Goal: Task Accomplishment & Management: Manage account settings

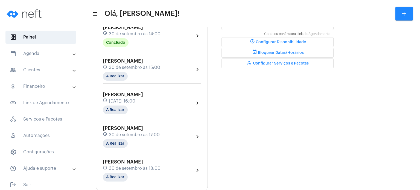
scroll to position [175, 0]
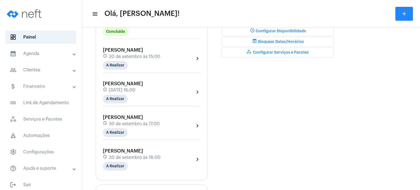
click at [116, 56] on span "30 de setembro às 15:00" at bounding box center [134, 56] width 51 height 5
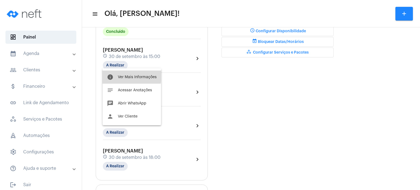
click at [119, 76] on span "Ver Mais Informações" at bounding box center [137, 77] width 39 height 4
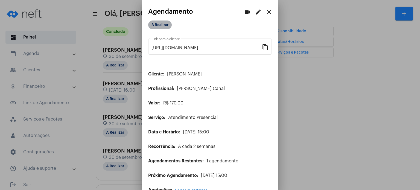
click at [164, 25] on mat-chip "A Realizar" at bounding box center [160, 25] width 24 height 9
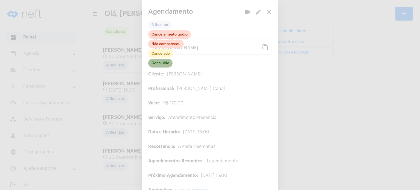
click at [163, 62] on mat-chip "Concluído" at bounding box center [160, 63] width 24 height 9
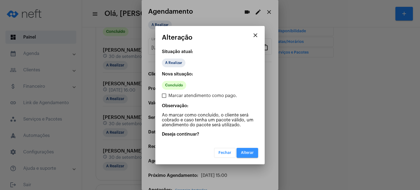
click at [246, 152] on span "Alterar" at bounding box center [247, 153] width 13 height 4
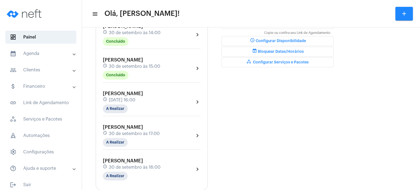
scroll to position [164, 0]
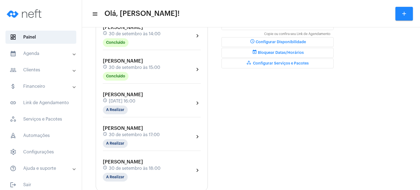
click at [140, 65] on span "30 de setembro às 15:00" at bounding box center [134, 67] width 51 height 5
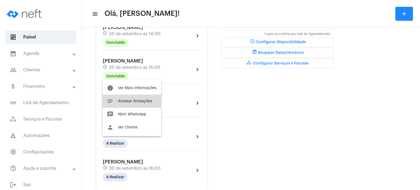
click at [130, 97] on button "notes Acessar Anotações" at bounding box center [132, 101] width 59 height 13
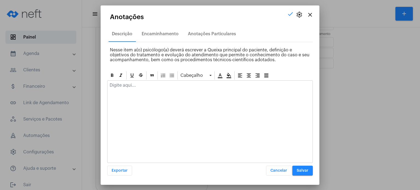
click at [140, 89] on div at bounding box center [210, 87] width 205 height 12
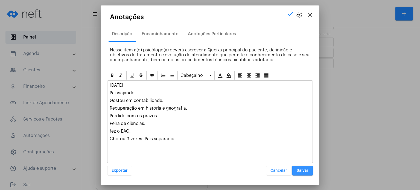
click at [299, 168] on button "Salvar" at bounding box center [302, 171] width 21 height 10
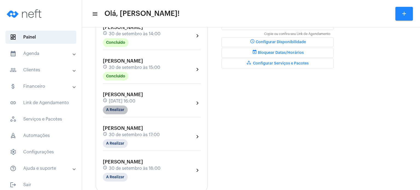
click at [112, 108] on mat-chip "A Realizar" at bounding box center [115, 110] width 25 height 9
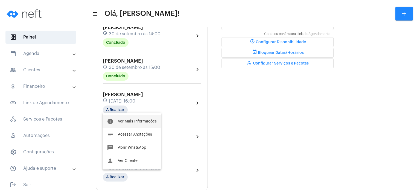
click at [130, 123] on span "Ver Mais Informações" at bounding box center [137, 122] width 39 height 4
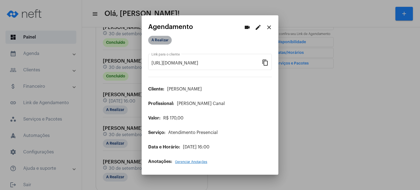
click at [162, 39] on mat-chip "A Realizar" at bounding box center [160, 40] width 24 height 9
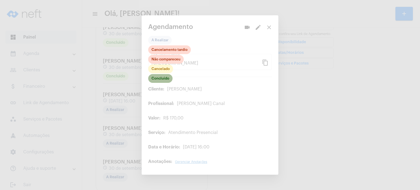
click at [161, 79] on mat-chip "Concluído" at bounding box center [160, 78] width 24 height 9
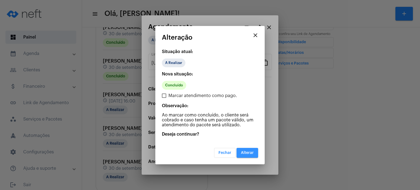
click at [249, 151] on span "Alterar" at bounding box center [247, 153] width 13 height 4
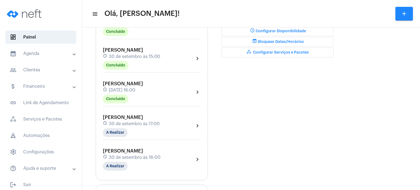
scroll to position [186, 0]
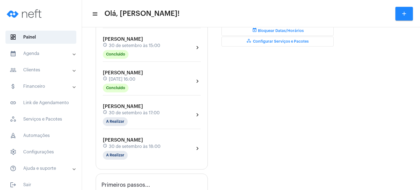
click at [140, 83] on div "[PERSON_NAME] schedule [DATE] 16:00 Concluído" at bounding box center [123, 81] width 40 height 22
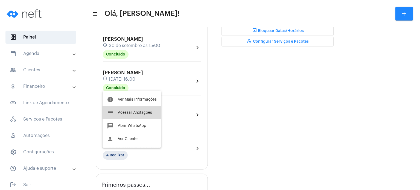
click at [124, 117] on button "notes Acessar Anotações" at bounding box center [132, 112] width 59 height 13
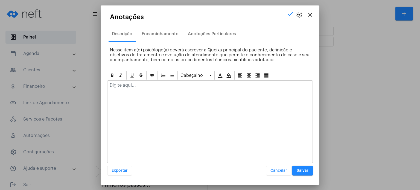
click at [147, 91] on div at bounding box center [210, 87] width 205 height 12
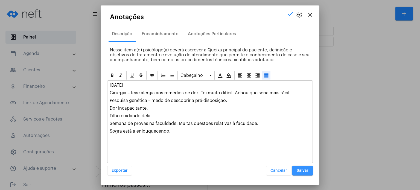
click at [306, 170] on span "Salvar" at bounding box center [303, 171] width 12 height 4
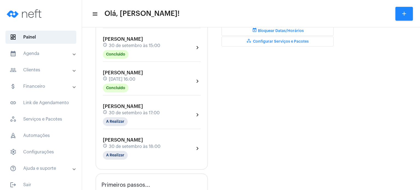
click at [112, 105] on span "[PERSON_NAME]" at bounding box center [123, 106] width 40 height 5
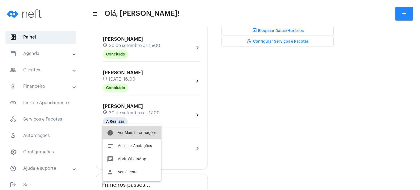
click at [118, 133] on button "info Ver Mais Informações" at bounding box center [132, 132] width 59 height 13
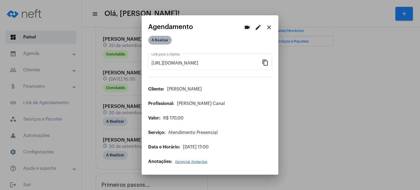
click at [159, 44] on mat-chip "A Realizar" at bounding box center [160, 40] width 24 height 9
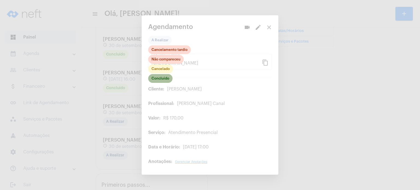
click at [159, 79] on mat-chip "Concluído" at bounding box center [160, 78] width 24 height 9
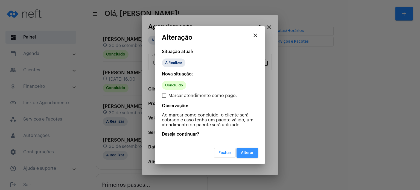
click at [243, 156] on button "Alterar" at bounding box center [248, 153] width 22 height 10
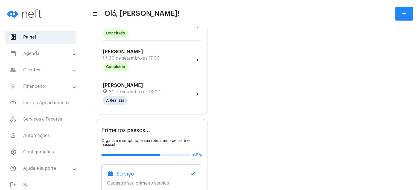
scroll to position [230, 0]
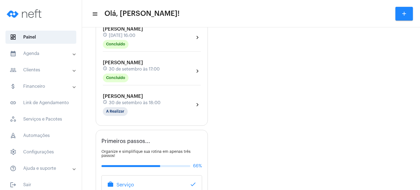
click at [35, 58] on mat-expansion-panel-header "calendar_month_outlined Agenda" at bounding box center [42, 53] width 79 height 13
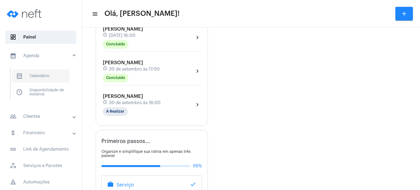
click at [36, 77] on span "calendar_month_outlined Calendário" at bounding box center [41, 75] width 58 height 13
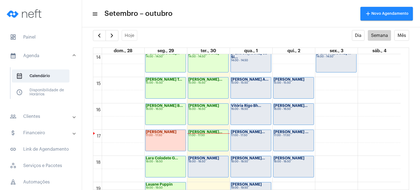
scroll to position [367, 0]
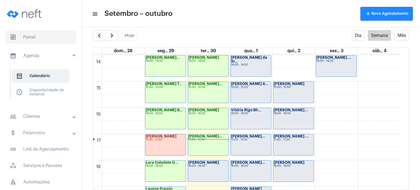
click at [35, 37] on span "dashboard Painel" at bounding box center [40, 37] width 71 height 13
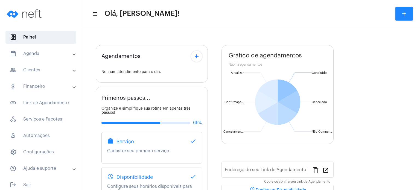
type input "[URL][DOMAIN_NAME]"
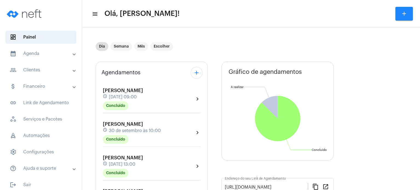
scroll to position [4, 0]
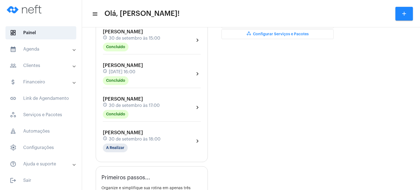
scroll to position [197, 0]
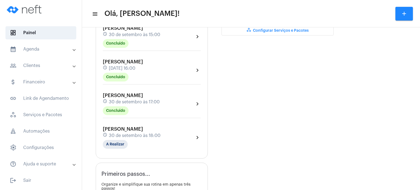
click at [138, 96] on span "[PERSON_NAME]" at bounding box center [123, 95] width 40 height 5
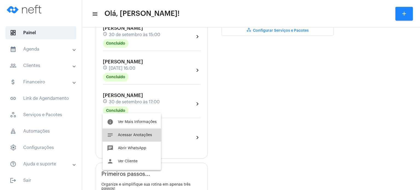
click at [128, 137] on button "notes Acessar Anotações" at bounding box center [132, 135] width 59 height 13
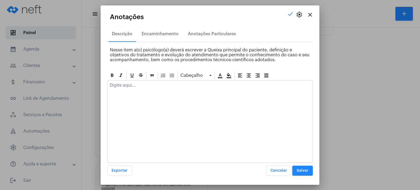
click at [138, 87] on p at bounding box center [210, 85] width 201 height 5
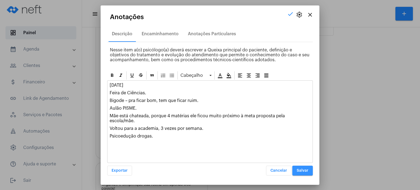
click at [306, 168] on button "Salvar" at bounding box center [302, 171] width 21 height 10
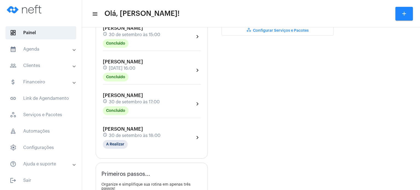
click at [110, 134] on span "30 de setembro às 18:00" at bounding box center [135, 135] width 52 height 5
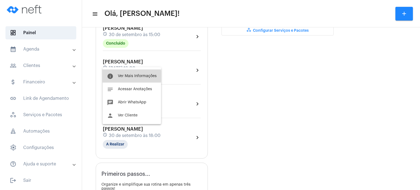
click at [115, 76] on button "info Ver Mais Informações" at bounding box center [132, 75] width 59 height 13
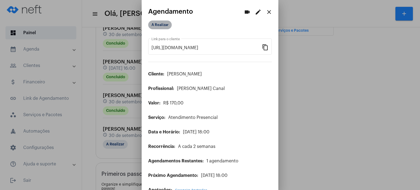
click at [159, 25] on mat-chip "A Realizar" at bounding box center [160, 25] width 24 height 9
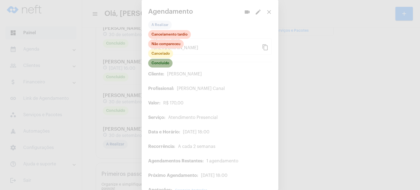
click at [164, 62] on mat-chip "Concluído" at bounding box center [160, 63] width 24 height 9
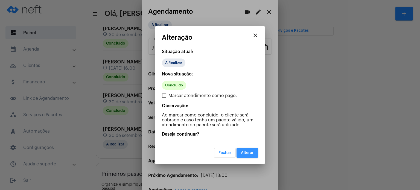
click at [245, 154] on span "Alterar" at bounding box center [247, 153] width 13 height 4
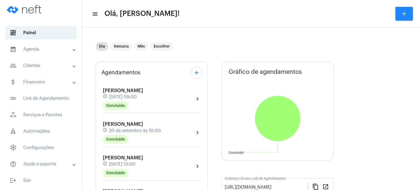
click at [96, 52] on div "Dia Semana Mês Escolher" at bounding box center [214, 46] width 237 height 27
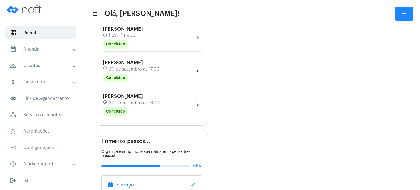
scroll to position [219, 0]
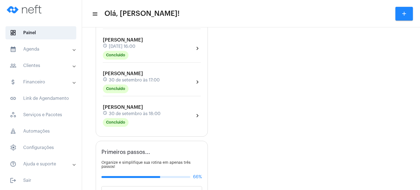
click at [125, 112] on span "30 de setembro às 18:00" at bounding box center [135, 113] width 52 height 5
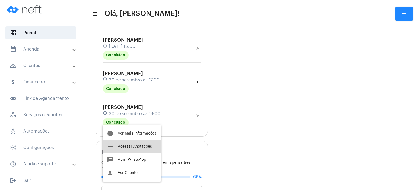
click at [120, 147] on span "Acessar Anotações" at bounding box center [135, 147] width 34 height 4
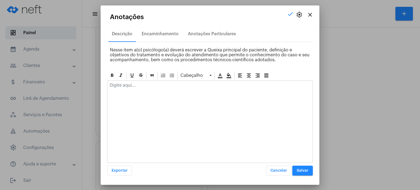
click at [132, 87] on p at bounding box center [210, 85] width 201 height 5
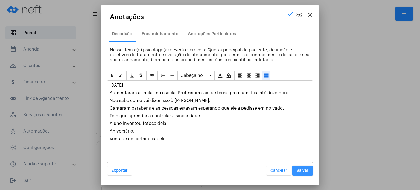
click at [311, 172] on button "Salvar" at bounding box center [302, 171] width 21 height 10
